Goal: Transaction & Acquisition: Purchase product/service

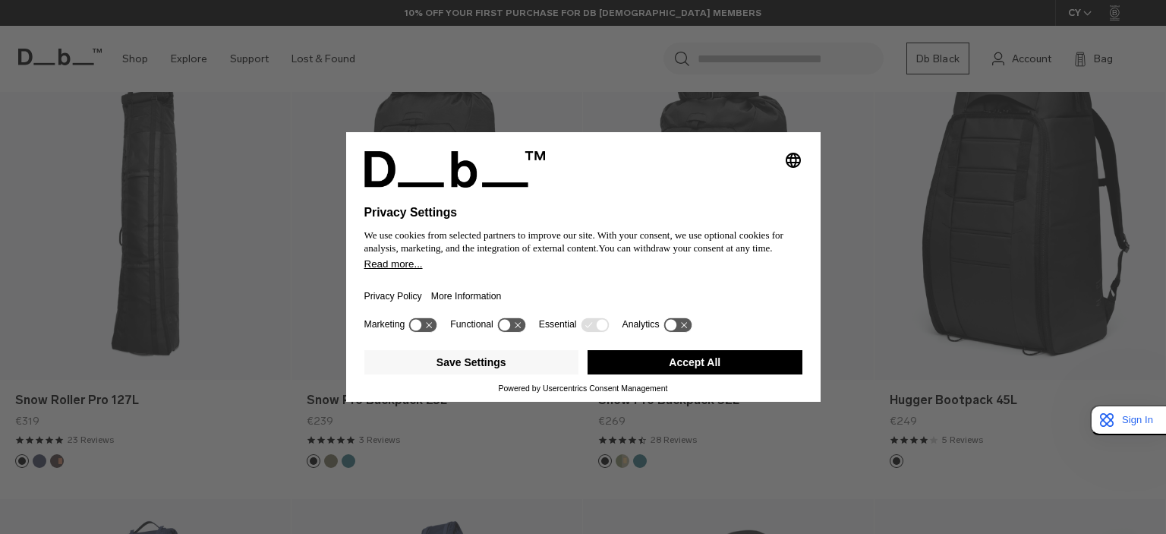
click at [714, 359] on button "Accept All" at bounding box center [695, 362] width 215 height 24
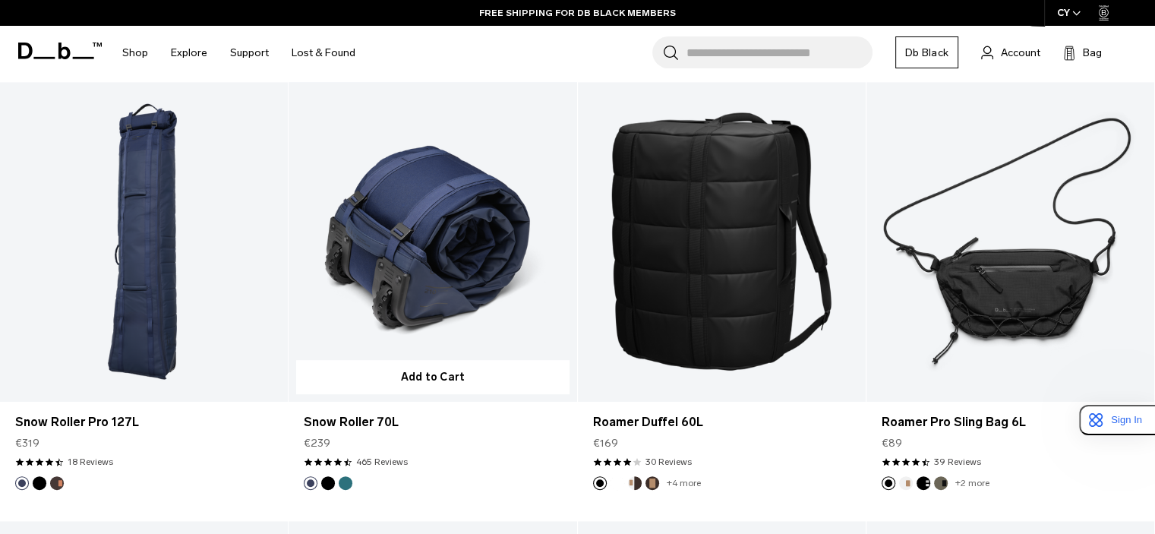
scroll to position [749, 0]
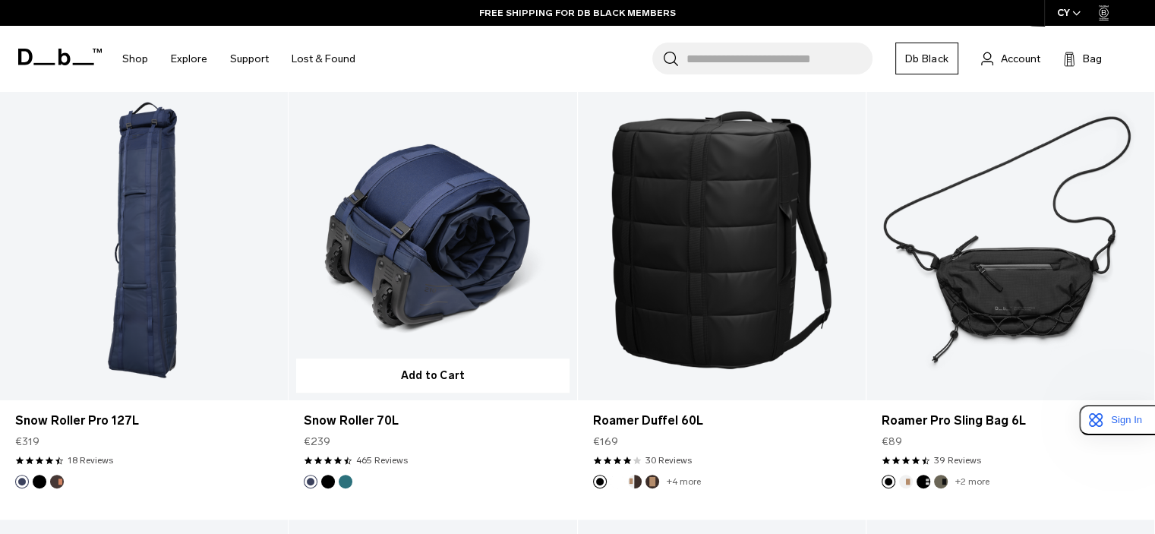
click at [330, 479] on button "Black Out" at bounding box center [328, 482] width 14 height 14
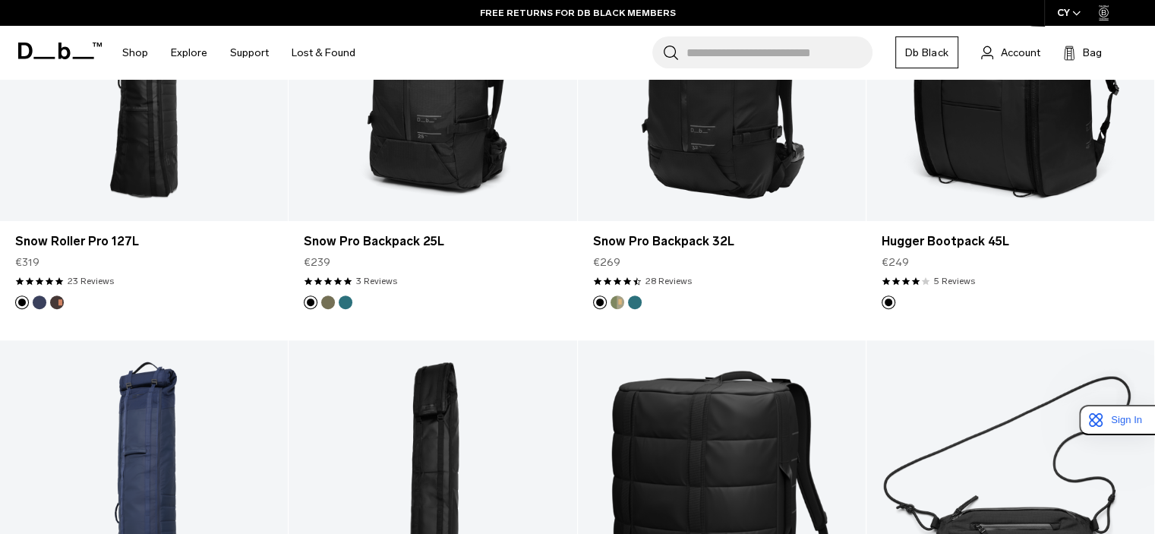
scroll to position [398, 0]
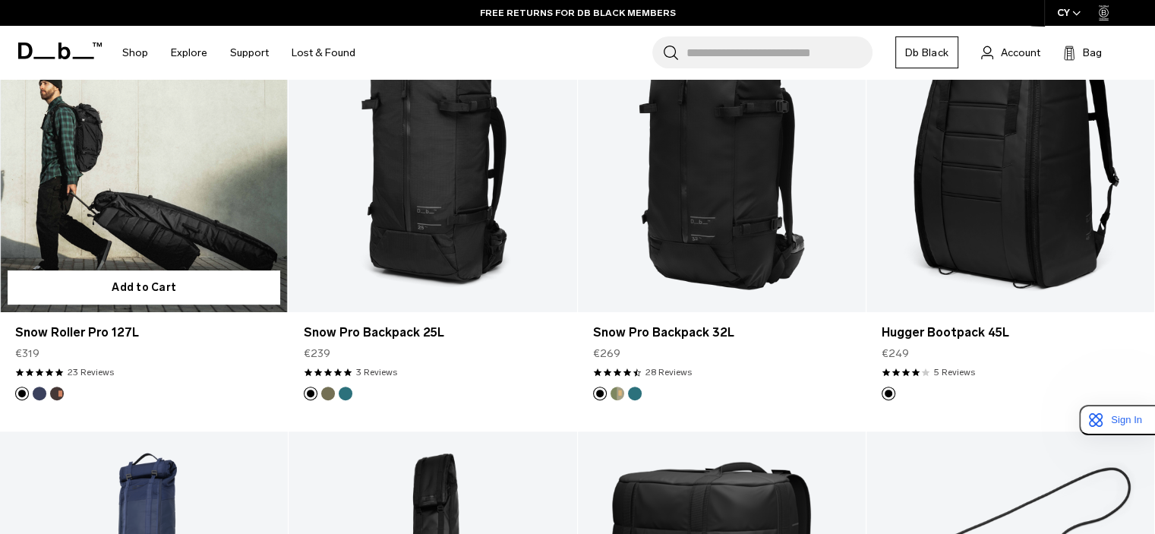
click at [118, 236] on link "Snow Roller Pro 127L" at bounding box center [144, 152] width 288 height 320
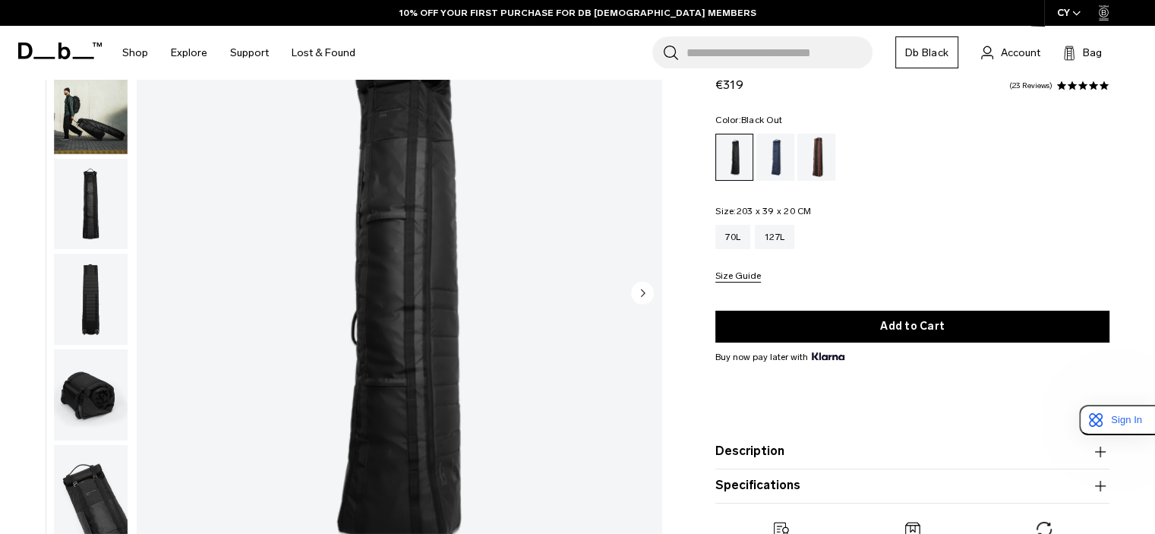
scroll to position [141, 0]
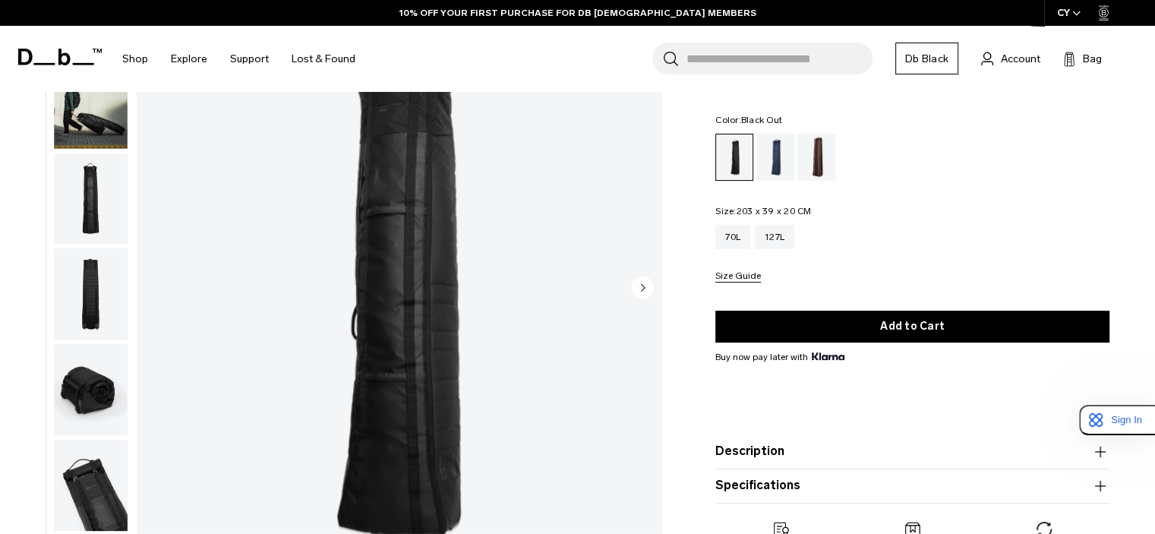
click at [103, 128] on img "button" at bounding box center [91, 103] width 74 height 91
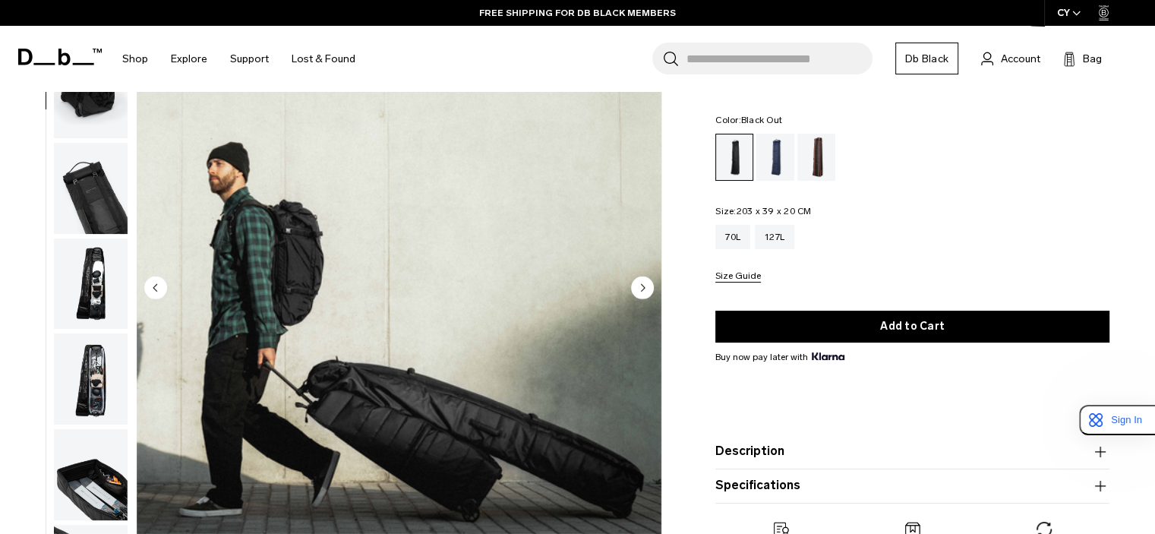
scroll to position [285, 0]
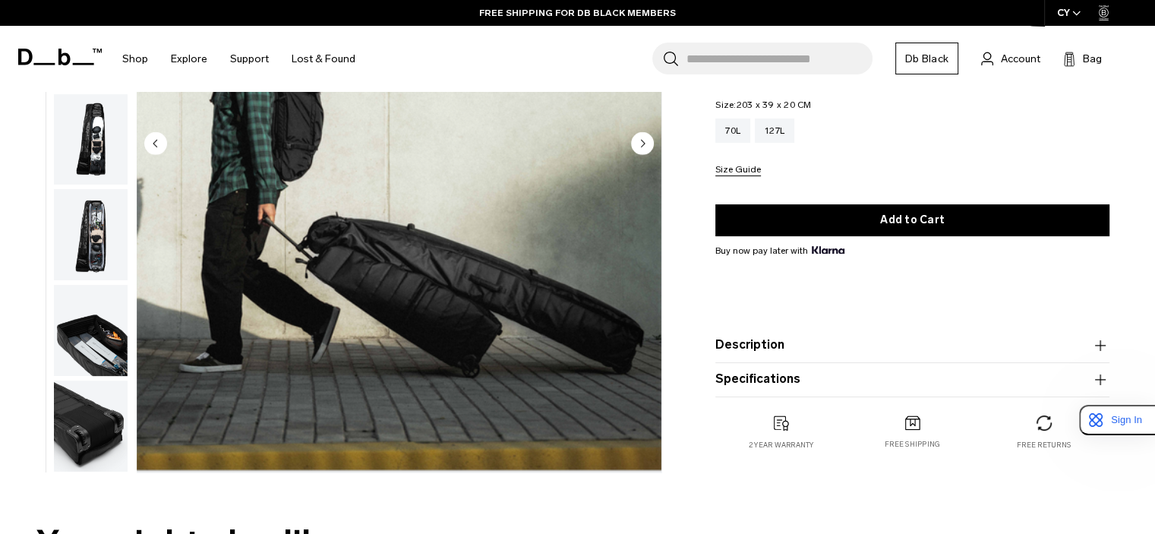
click at [90, 248] on img "button" at bounding box center [91, 234] width 74 height 91
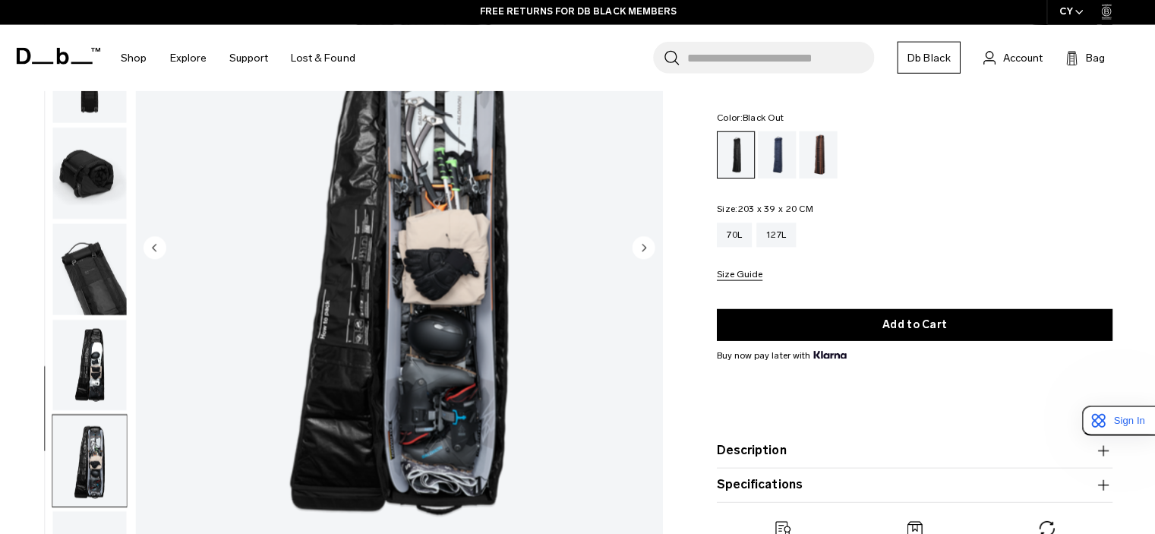
scroll to position [180, 0]
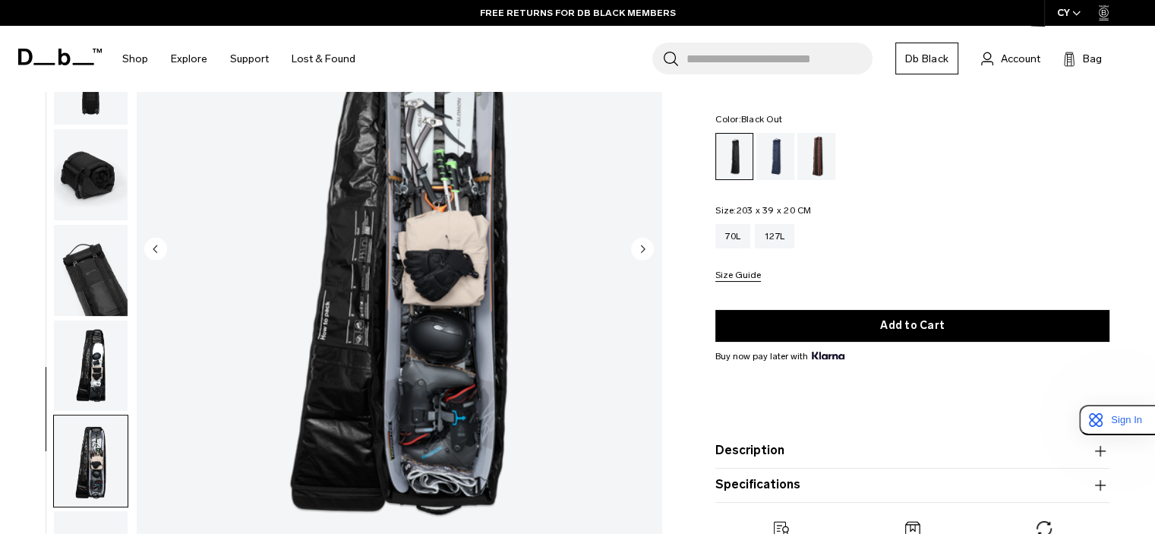
click at [106, 348] on img "button" at bounding box center [91, 365] width 74 height 91
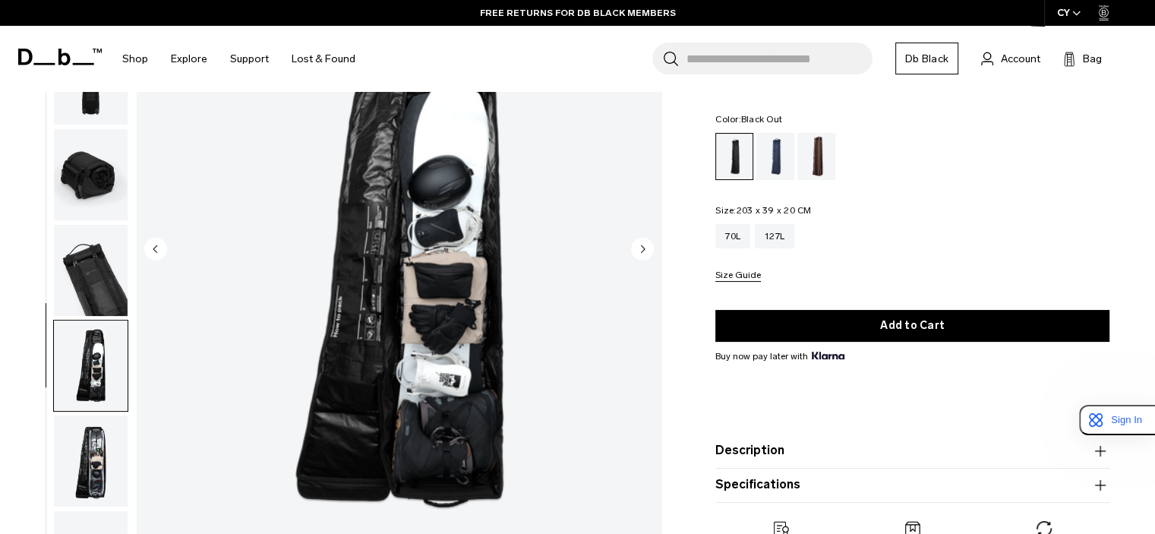
scroll to position [298, 0]
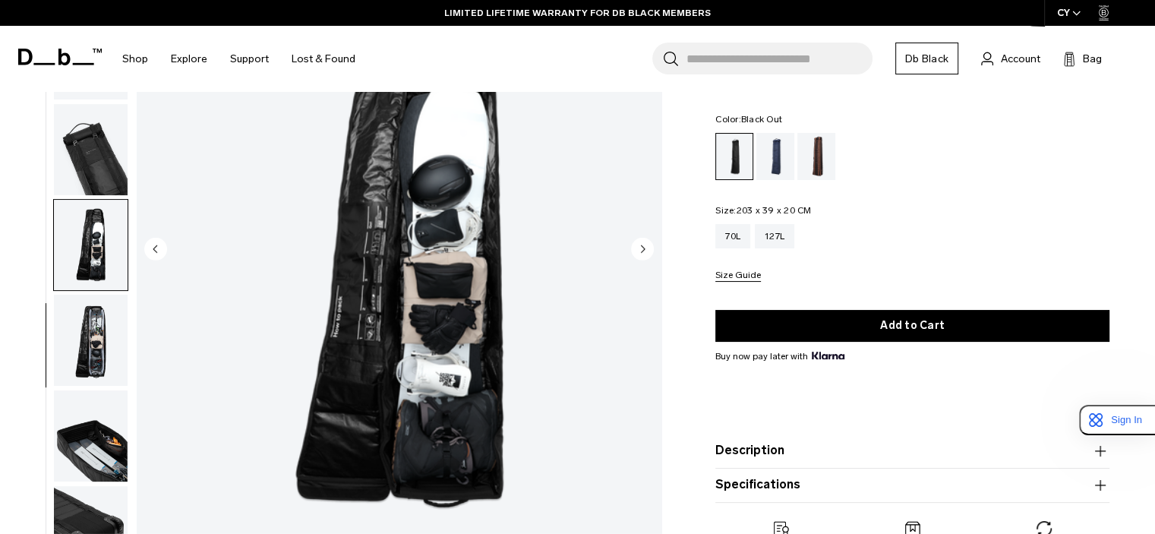
click at [109, 435] on img "button" at bounding box center [91, 435] width 74 height 91
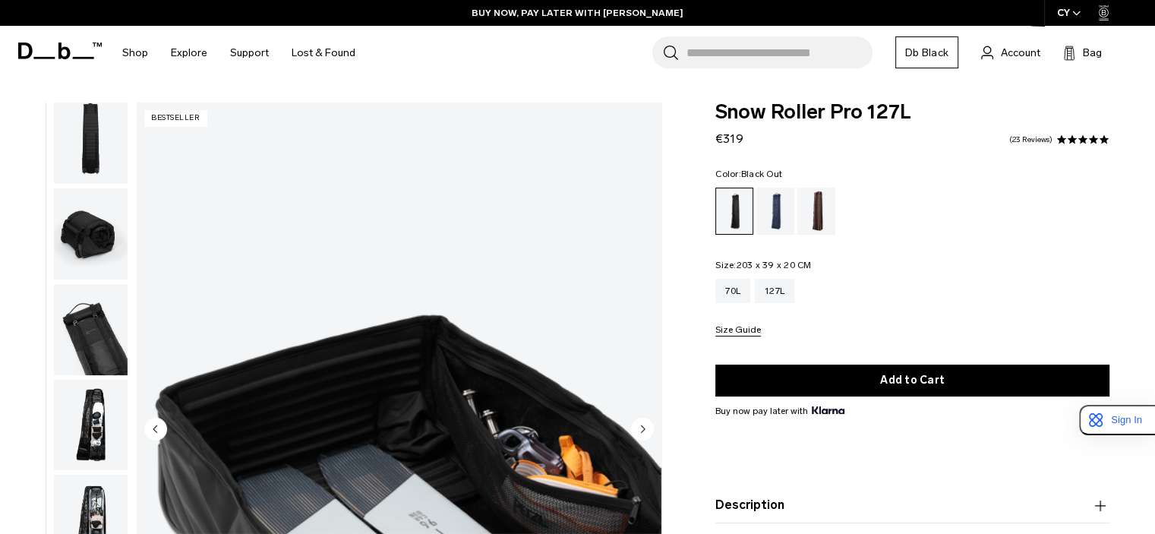
scroll to position [0, 0]
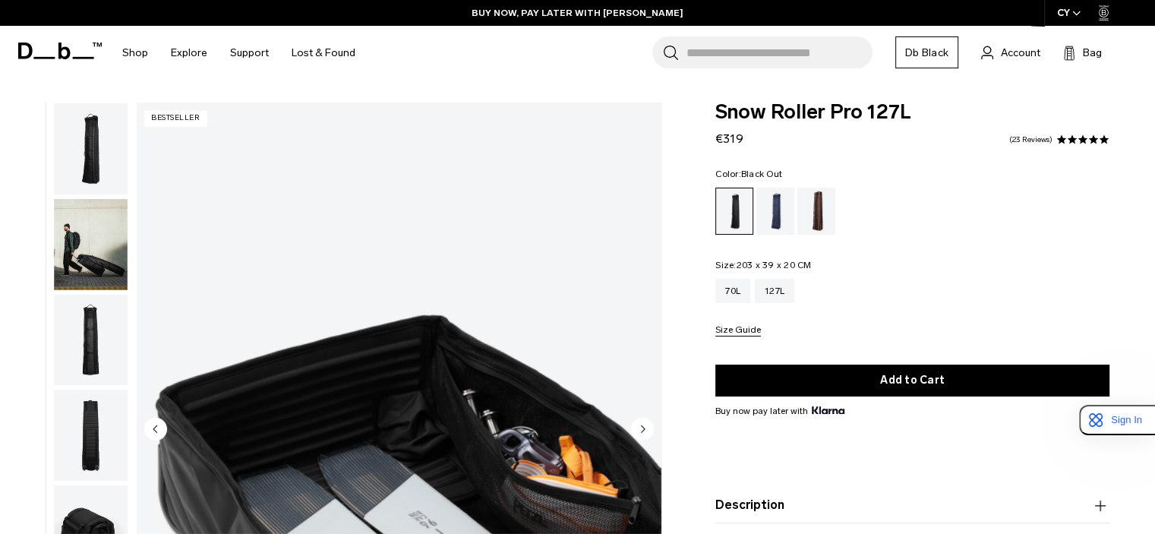
click at [94, 145] on img "button" at bounding box center [91, 148] width 74 height 91
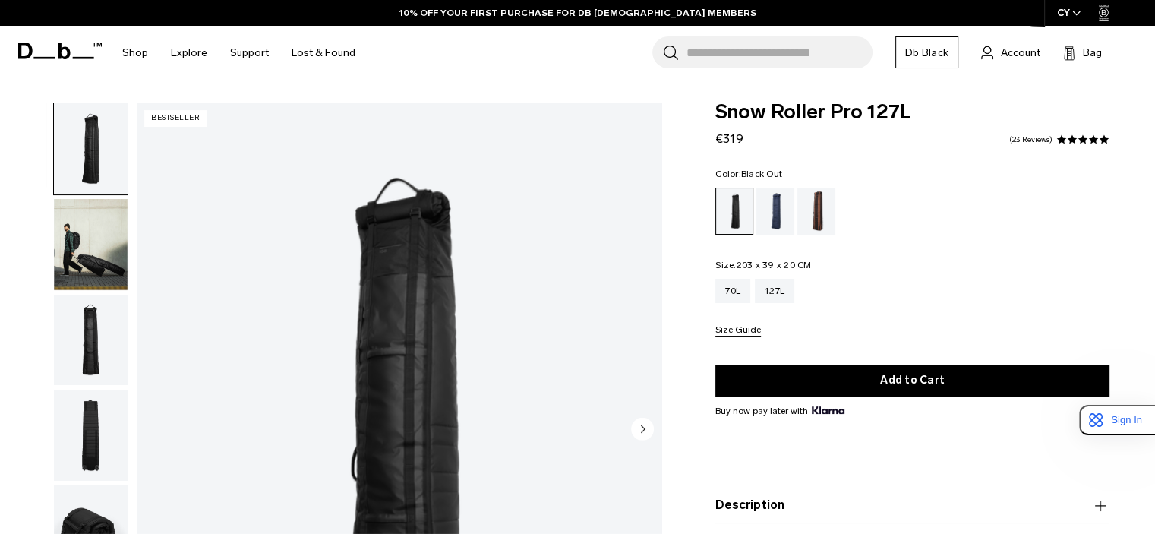
click at [768, 497] on button "Description" at bounding box center [912, 506] width 394 height 18
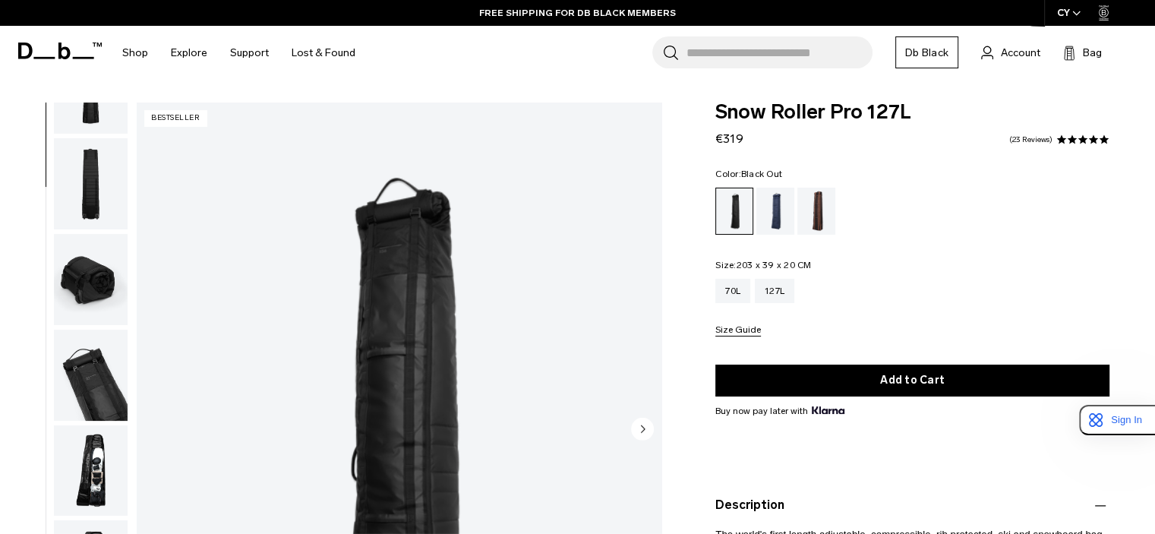
click at [83, 444] on img "button" at bounding box center [91, 470] width 74 height 91
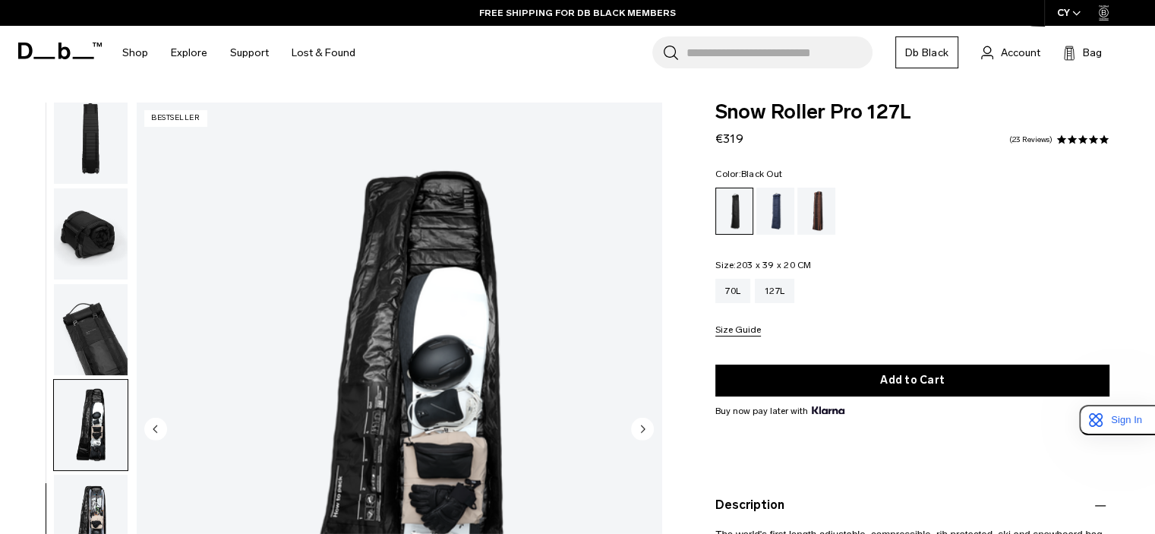
scroll to position [298, 0]
click at [94, 484] on img "button" at bounding box center [91, 520] width 74 height 91
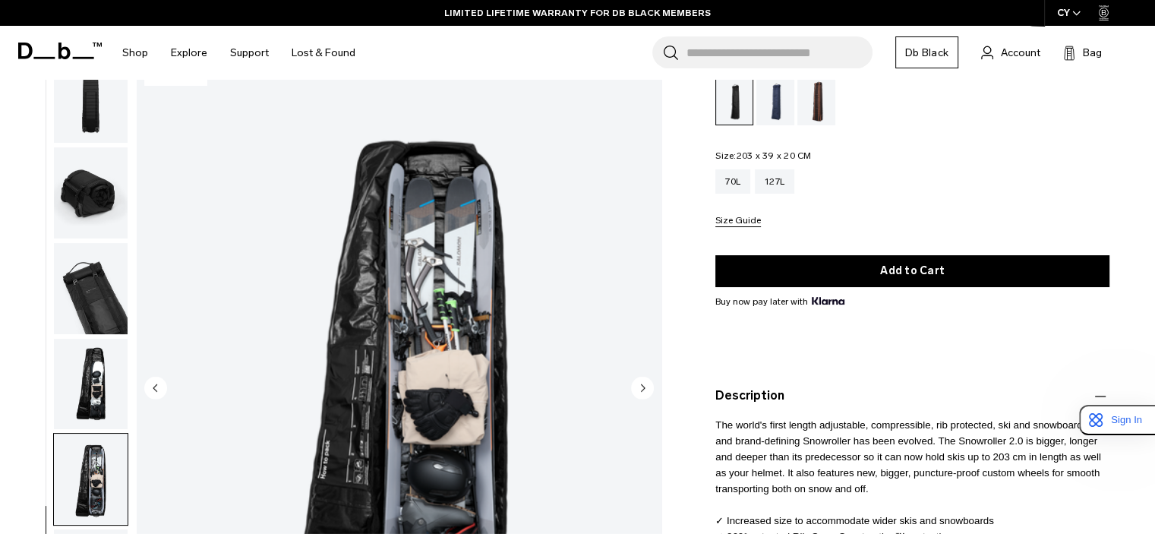
scroll to position [112, 0]
